Goal: Check status

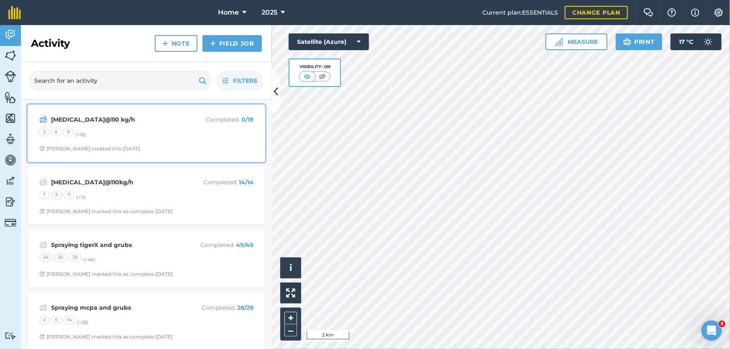
click at [188, 140] on div "Urea@110 kg/h Completed : 0 / 19 2 6 8 (+ 16 ) Stephen S created this 2 days ago" at bounding box center [146, 134] width 227 height 48
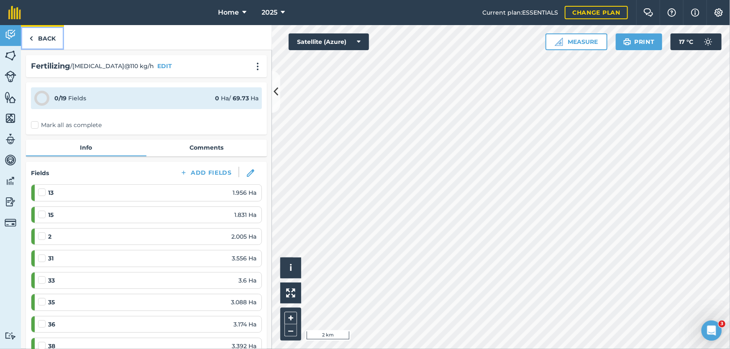
click at [38, 29] on link "Back" at bounding box center [42, 37] width 43 height 25
